Goal: Find specific page/section: Find specific page/section

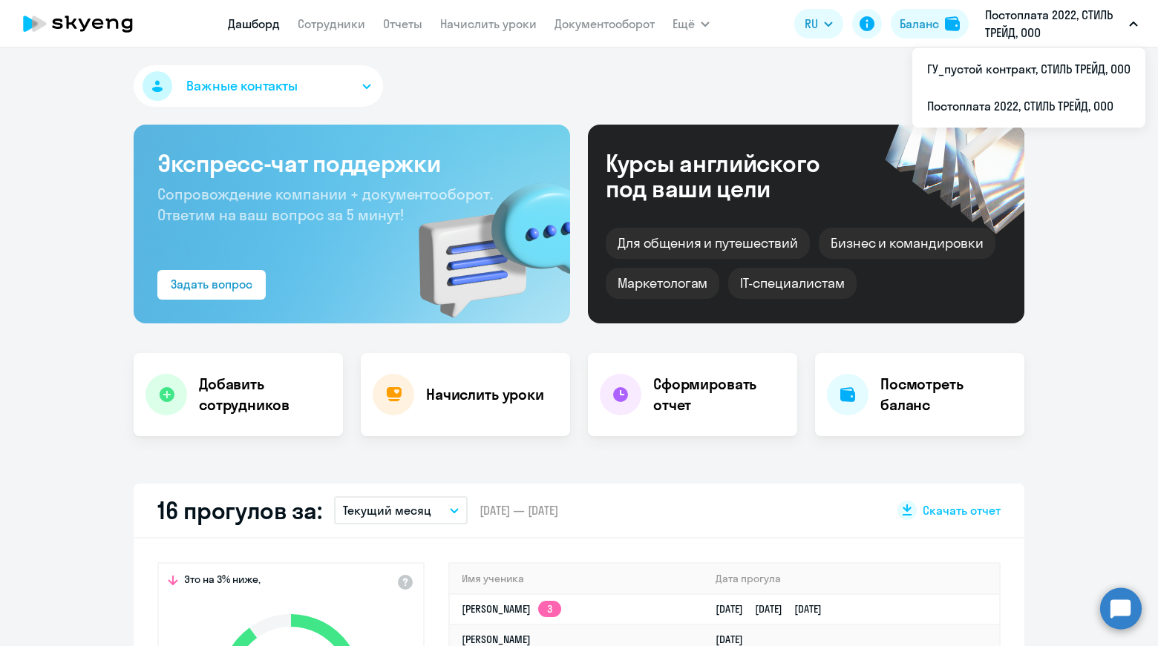
select select "30"
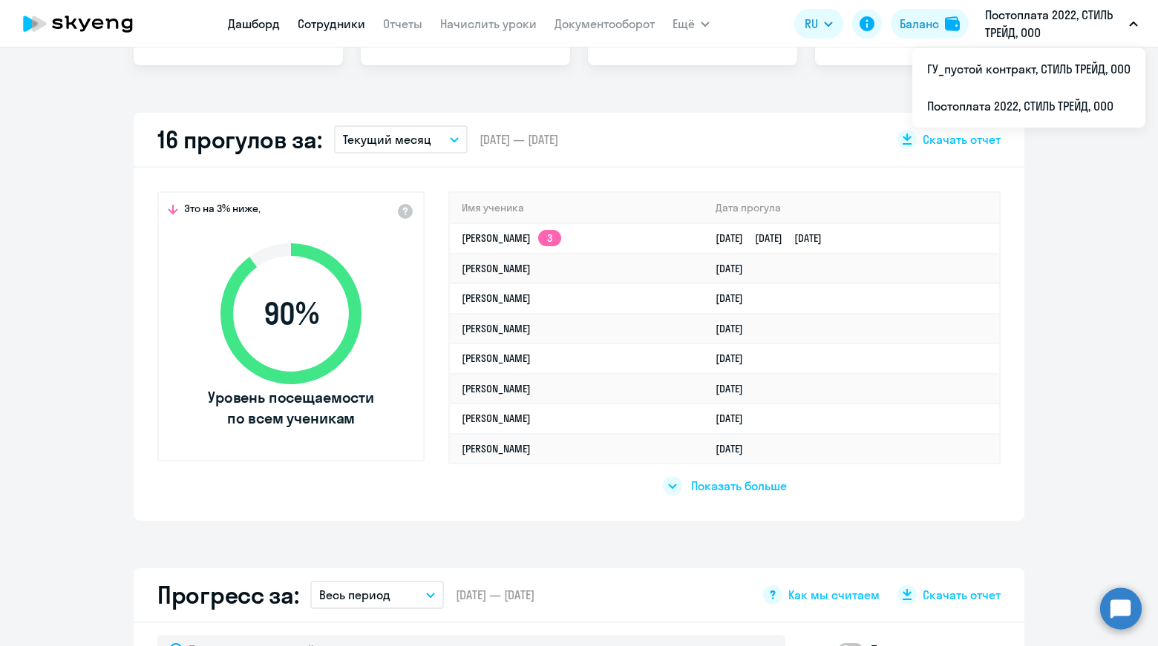
click at [330, 25] on link "Сотрудники" at bounding box center [332, 23] width 68 height 15
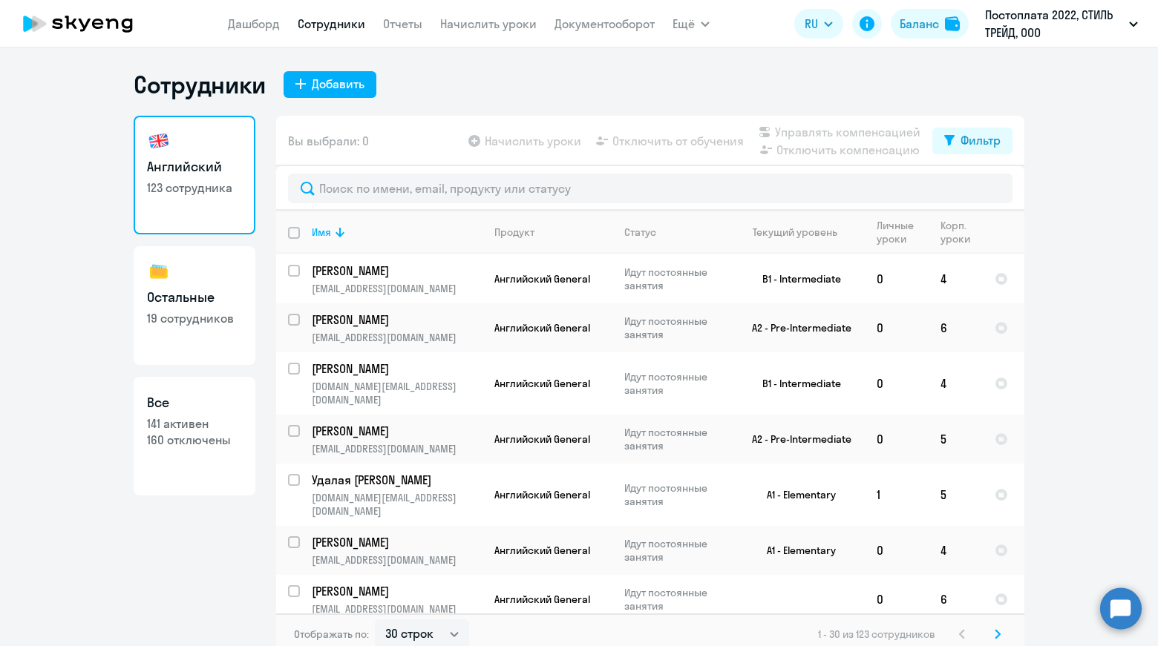
scroll to position [816, 0]
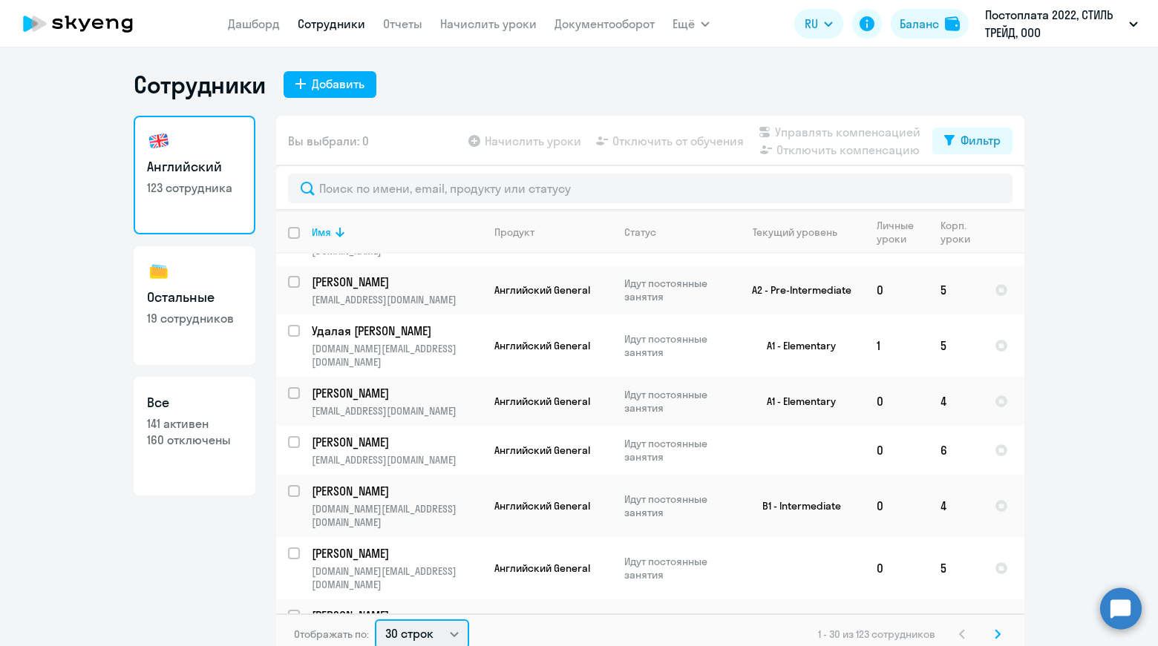
click at [421, 634] on select "30 строк 50 строк 100 строк" at bounding box center [422, 635] width 94 height 30
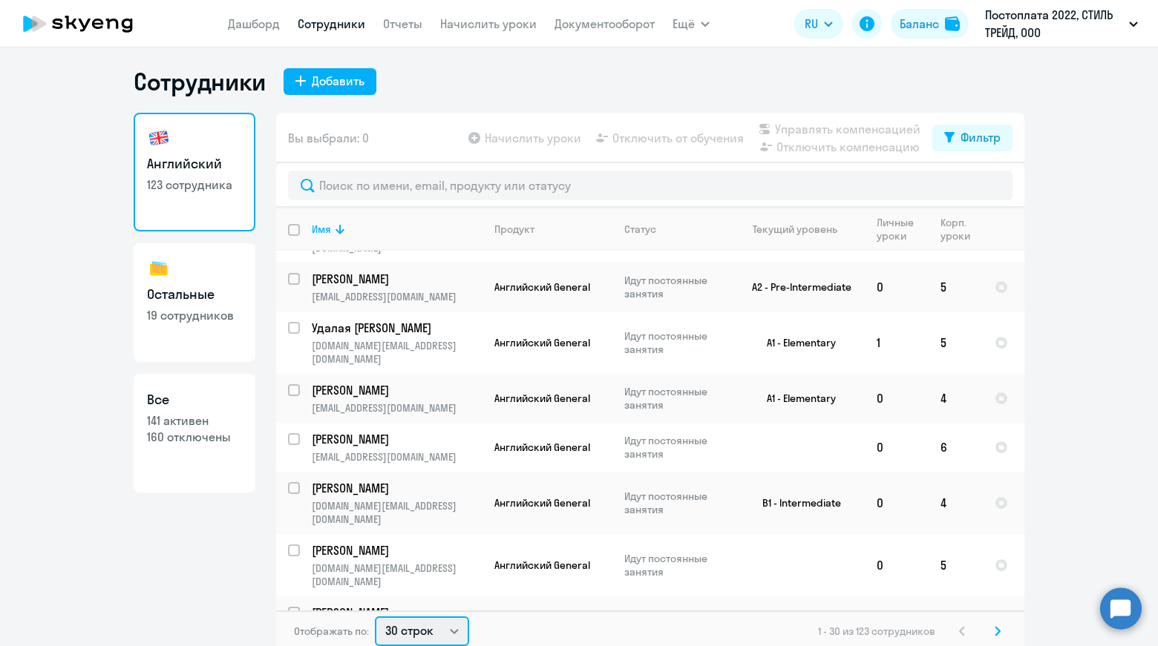
select select "100"
click at [375, 617] on select "30 строк 50 строк 100 строк" at bounding box center [422, 632] width 94 height 30
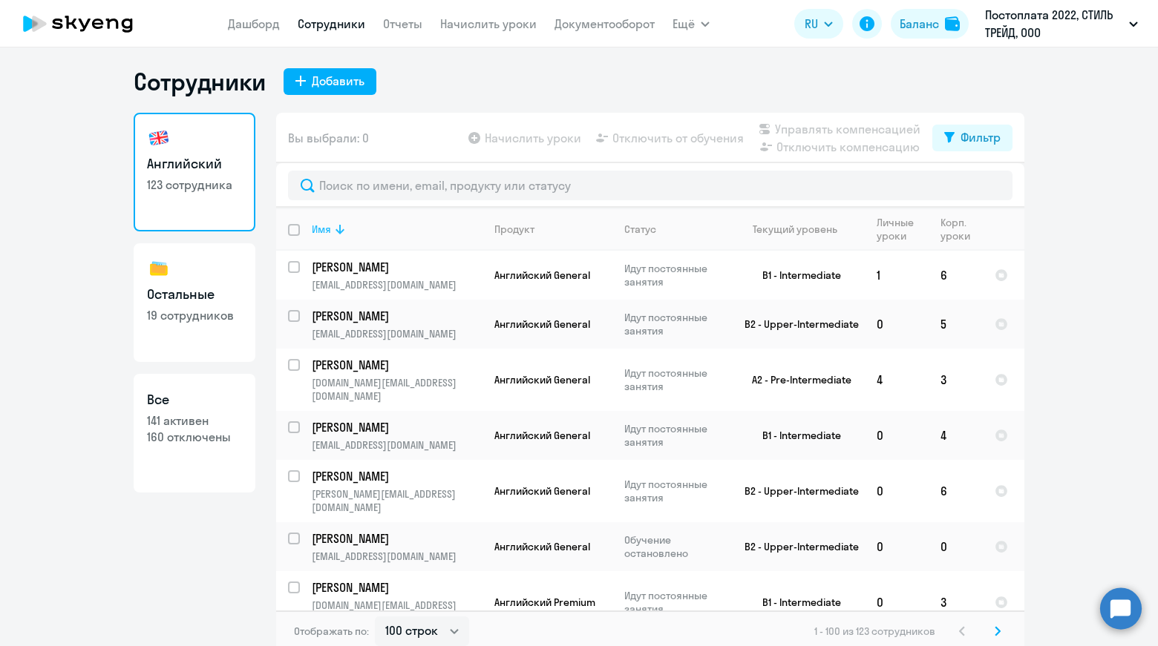
click at [335, 231] on icon at bounding box center [340, 229] width 18 height 18
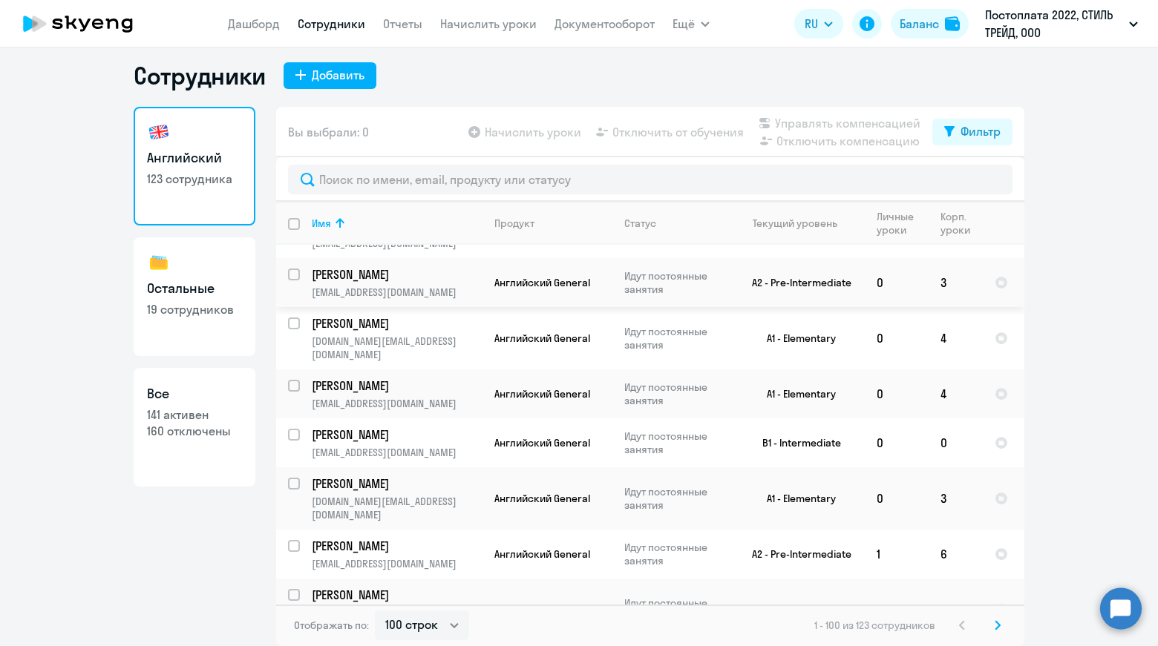
scroll to position [1781, 0]
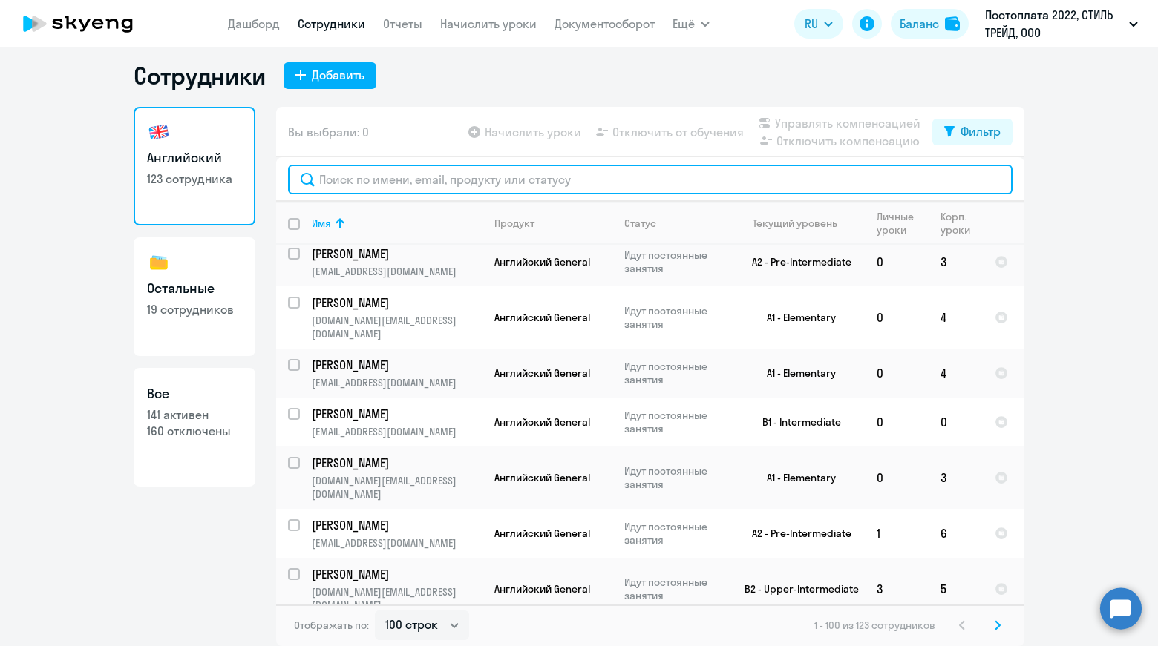
click at [448, 180] on input "text" at bounding box center [650, 180] width 724 height 30
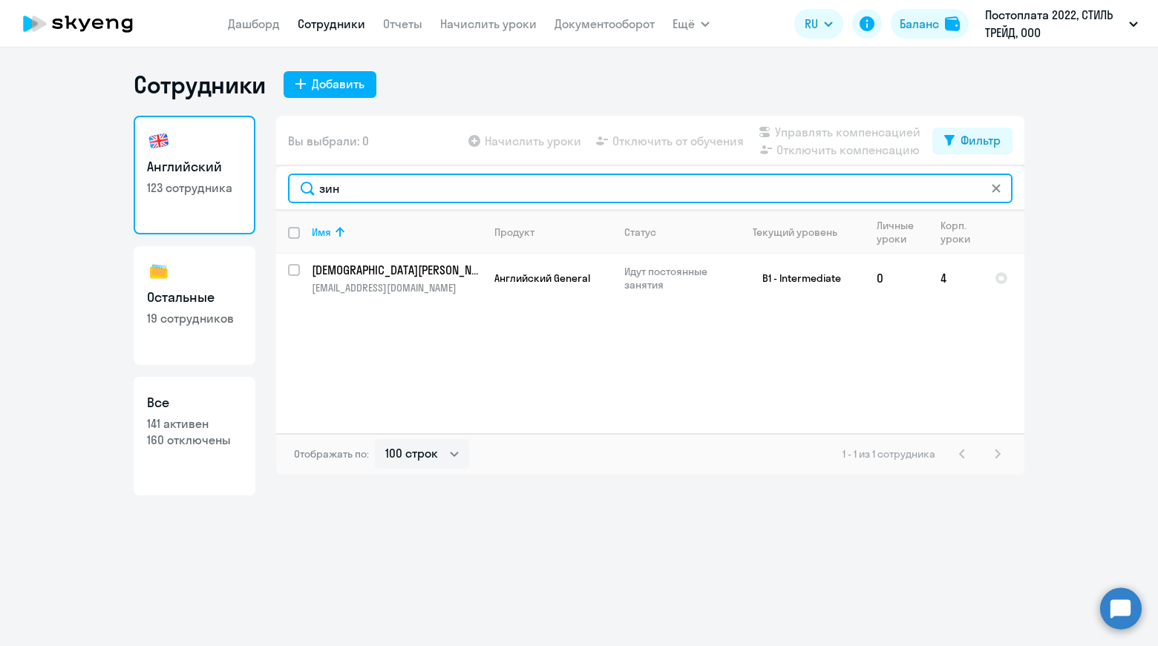
scroll to position [0, 0]
type input "з"
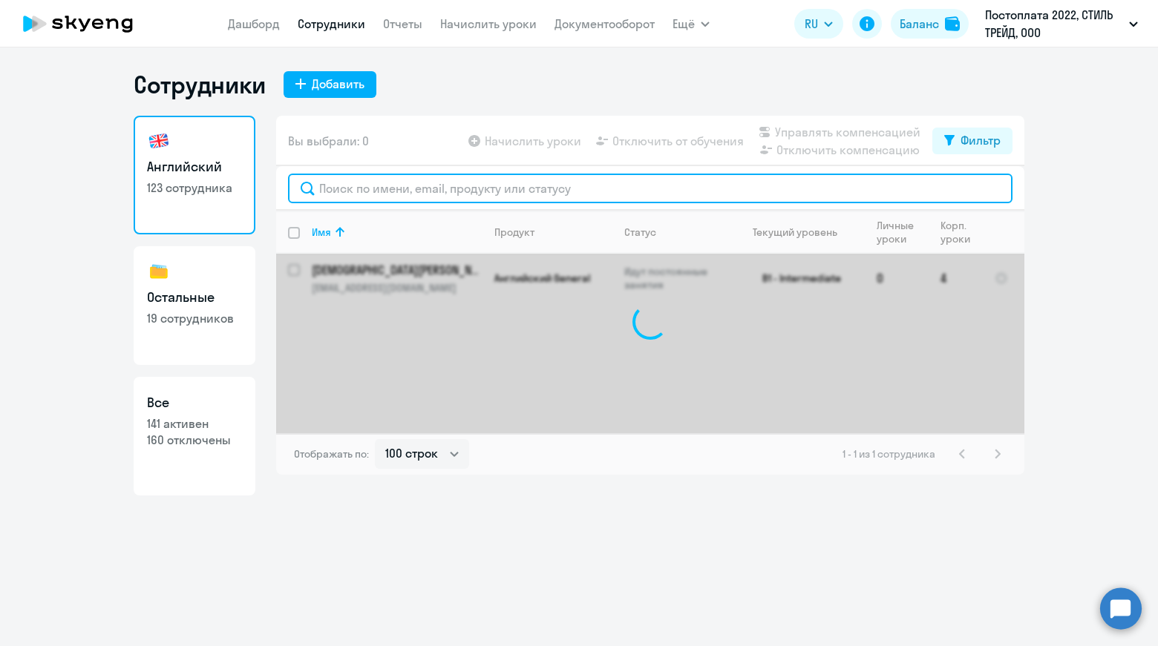
type input "п"
type input "[PERSON_NAME]"
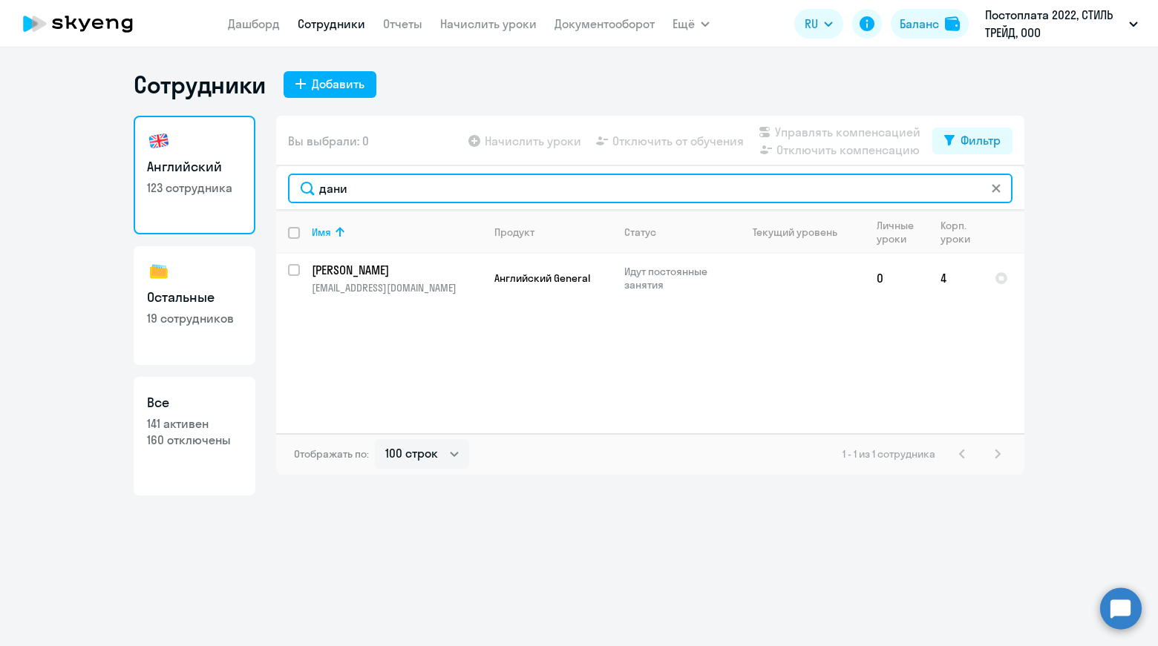
type input "дани"
